Goal: Transaction & Acquisition: Purchase product/service

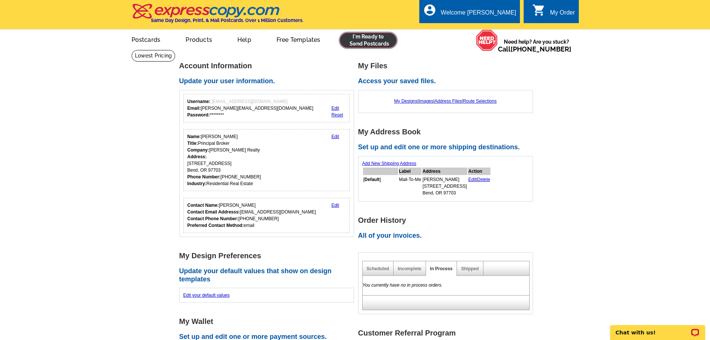
click at [353, 44] on link at bounding box center [368, 40] width 57 height 15
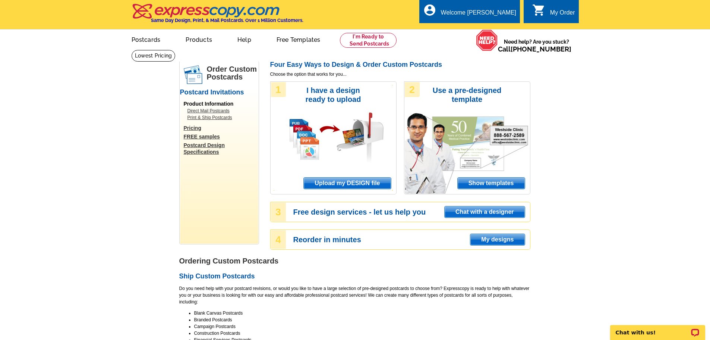
click at [349, 180] on span "Upload my DESIGN file" at bounding box center [347, 182] width 87 height 11
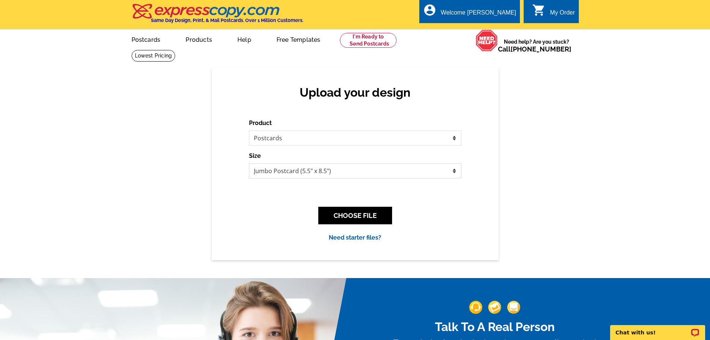
click at [333, 173] on select "Jumbo Postcard (5.5" x 8.5") Regular Postcard (4.25" x 5.6") Panoramic Postcard…" at bounding box center [355, 170] width 213 height 15
select select "1"
click at [249, 164] on select "Jumbo Postcard (5.5" x 8.5") Regular Postcard (4.25" x 5.6") Panoramic Postcard…" at bounding box center [355, 170] width 213 height 15
click at [339, 214] on button "CHOOSE FILE" at bounding box center [355, 216] width 74 height 18
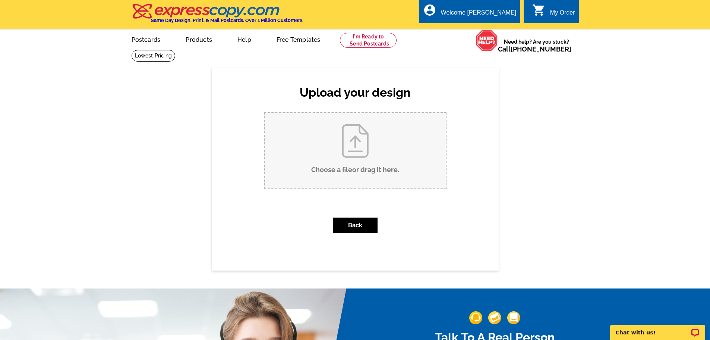
click at [351, 166] on input "Choose a file or drag it here ." at bounding box center [355, 150] width 181 height 75
type input "C:\fakepath\Steamboat SOLD.pdf"
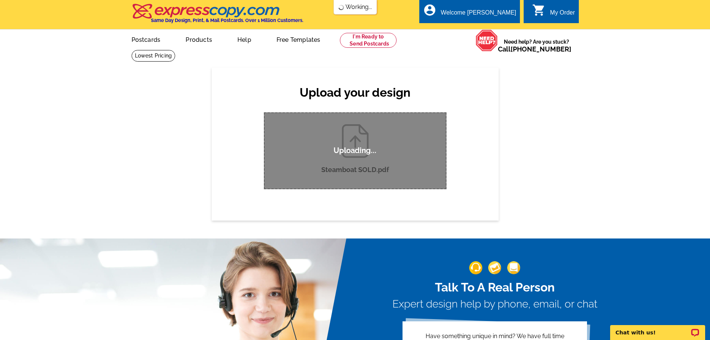
click at [575, 121] on div "Upload your design Product Please select the type of file... Postcards Business…" at bounding box center [355, 143] width 710 height 152
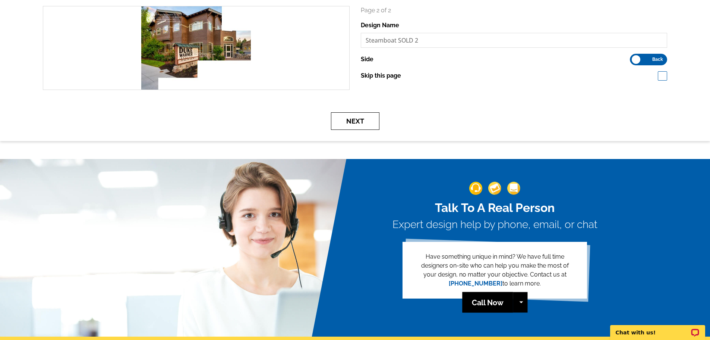
click at [370, 127] on button "Next" at bounding box center [355, 121] width 48 height 18
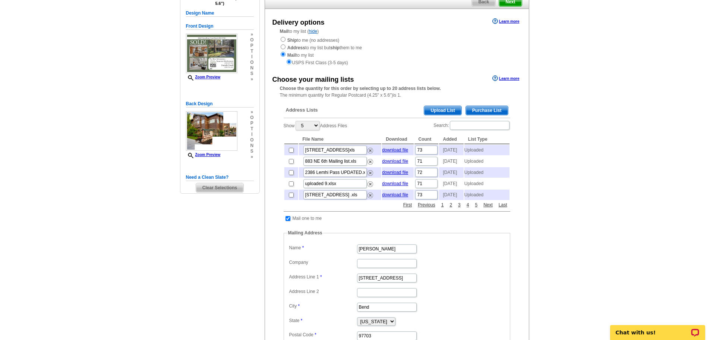
scroll to position [75, 0]
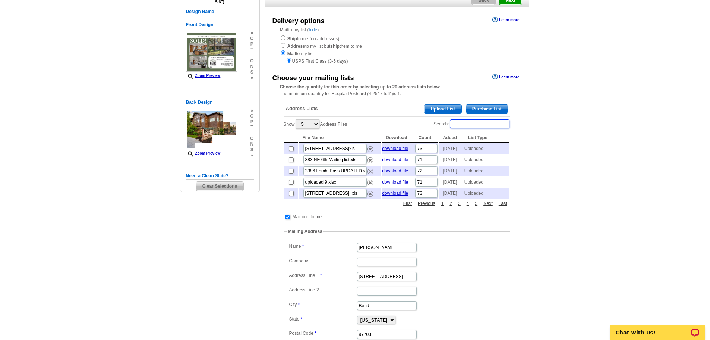
click at [466, 125] on input "Search:" at bounding box center [480, 123] width 60 height 9
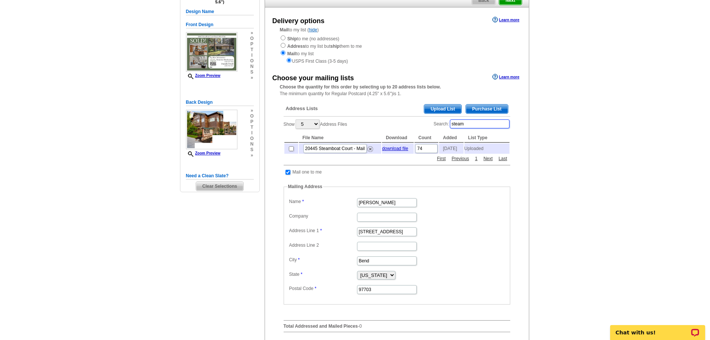
type input "steam"
click at [289, 150] on input "checkbox" at bounding box center [291, 148] width 5 height 5
checkbox input "true"
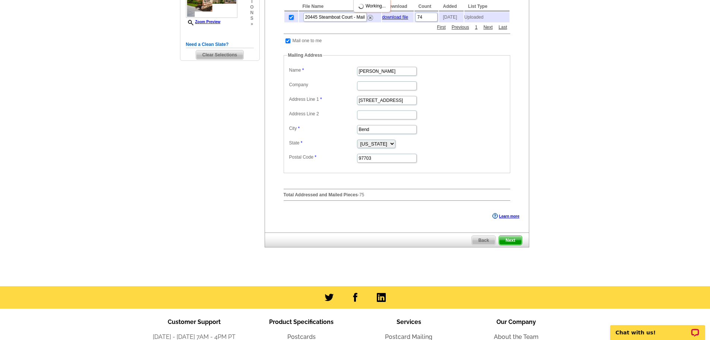
scroll to position [261, 0]
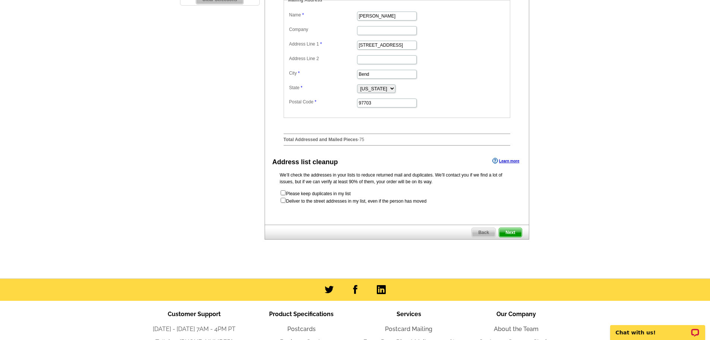
click at [508, 234] on span "Next" at bounding box center [510, 232] width 22 height 9
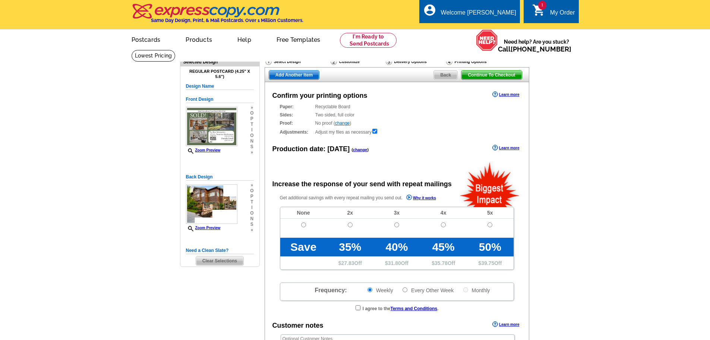
radio input "false"
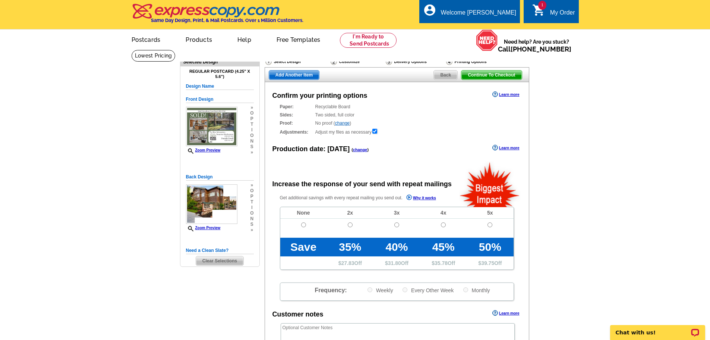
click at [301, 221] on td at bounding box center [303, 227] width 47 height 19
click at [306, 225] on td at bounding box center [303, 227] width 47 height 19
click at [305, 225] on input "radio" at bounding box center [303, 224] width 5 height 5
radio input "true"
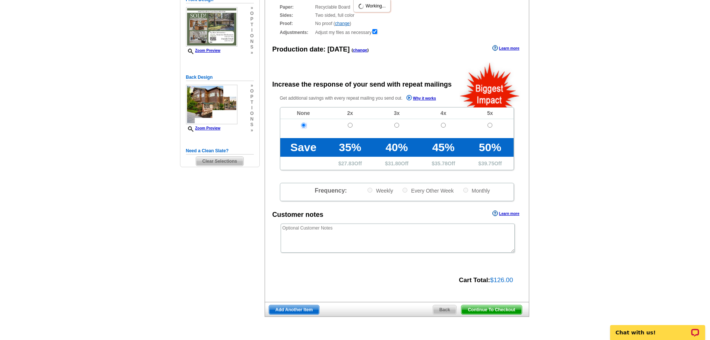
scroll to position [149, 0]
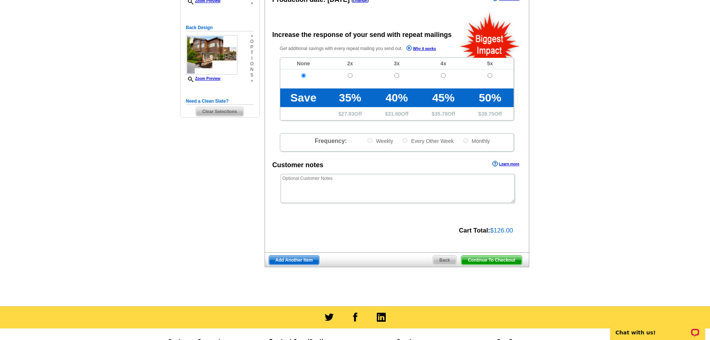
click at [494, 262] on span "Continue To Checkout" at bounding box center [492, 259] width 60 height 9
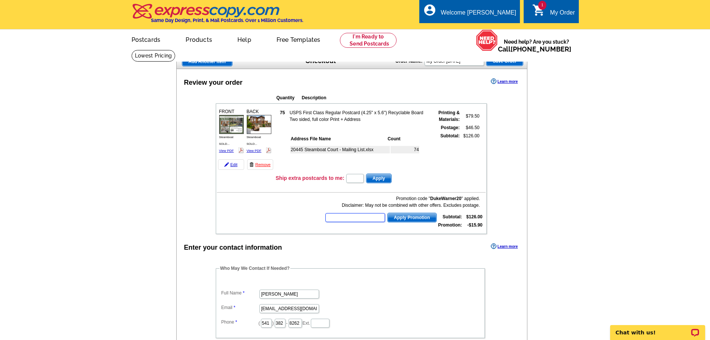
click at [376, 221] on input "text" at bounding box center [355, 217] width 60 height 9
type input "HURRY40"
click at [397, 217] on span "Apply Promotion" at bounding box center [412, 217] width 49 height 9
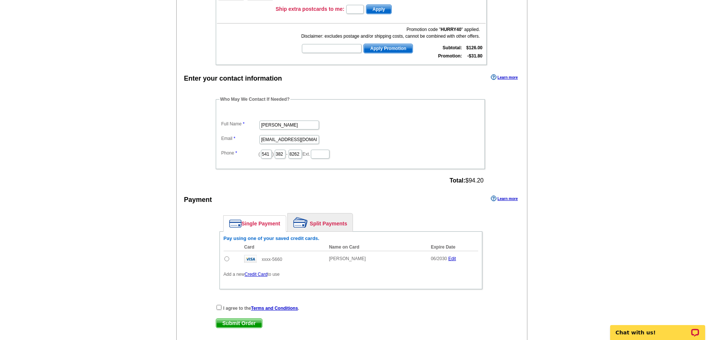
scroll to position [186, 0]
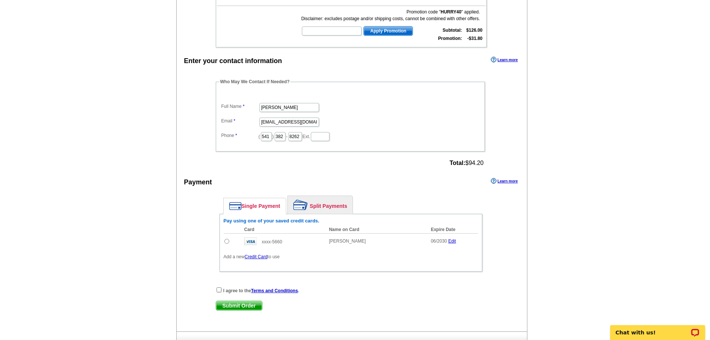
click at [229, 243] on input "radio" at bounding box center [226, 241] width 5 height 5
radio input "true"
click at [218, 292] on input "checkbox" at bounding box center [219, 289] width 5 height 5
checkbox input "true"
click at [230, 305] on span "Submit Order" at bounding box center [239, 305] width 46 height 9
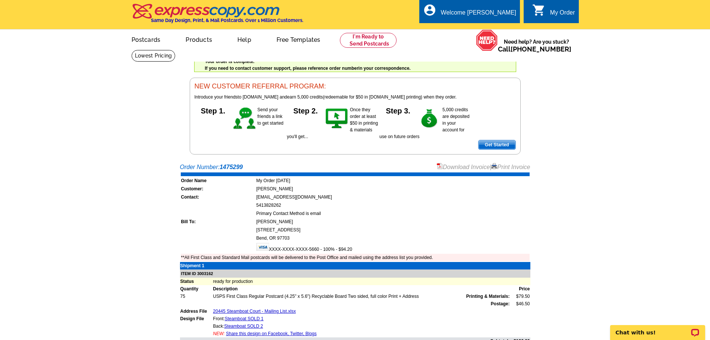
click at [523, 170] on link "Print Invoice" at bounding box center [510, 167] width 39 height 6
